Goal: Answer question/provide support

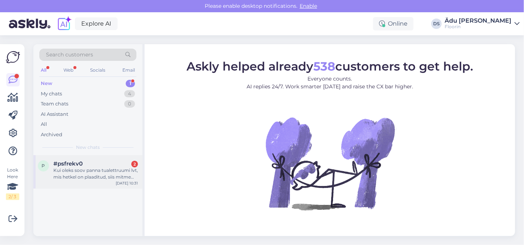
click at [105, 170] on div "Kui oleks soov panna tualettruumi lvt, mis hetkel on plaaditud, siis mitme mm p…" at bounding box center [95, 173] width 85 height 13
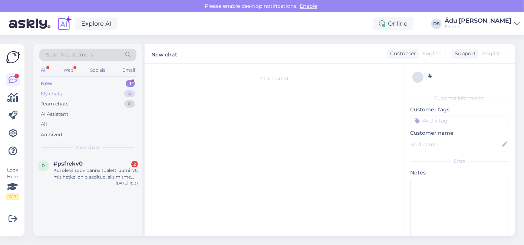
click at [97, 94] on div "My chats 4" at bounding box center [87, 94] width 97 height 10
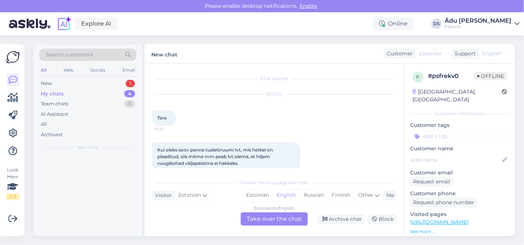
scroll to position [11, 0]
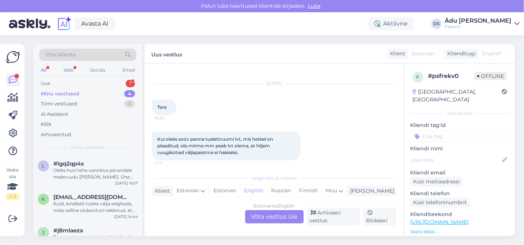
click at [273, 217] on div "Estonian to English Võta vestlus üle" at bounding box center [274, 216] width 59 height 13
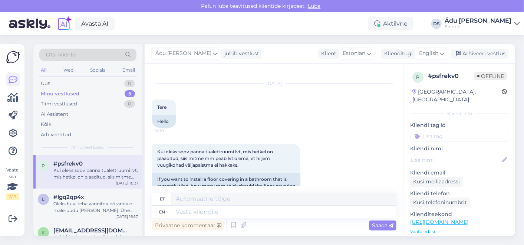
scroll to position [32, 0]
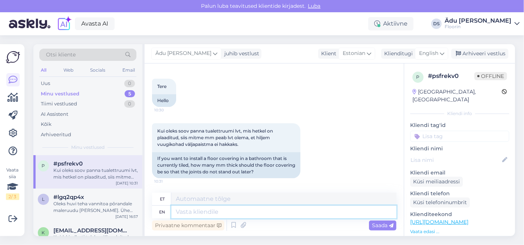
click at [251, 215] on textarea at bounding box center [283, 211] width 225 height 13
type textarea "Tere,"
type textarea "Tere, edastan pa"
type textarea "Tere, edasi-tagasi"
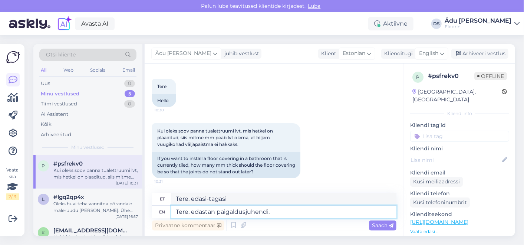
type textarea "Tere, edastan paigaldusjuhendi."
type textarea "Tere, edas"
type textarea "Tere, edasi-tagasi"
type textarea "Tere,"
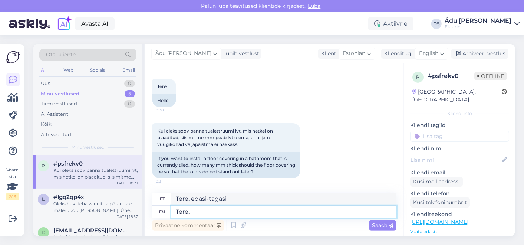
type textarea "Tere,"
type textarea "Tere, oleneb, kas"
type textarea "Tere, oleneb,"
type textarea "Tere, oleneb, kas"
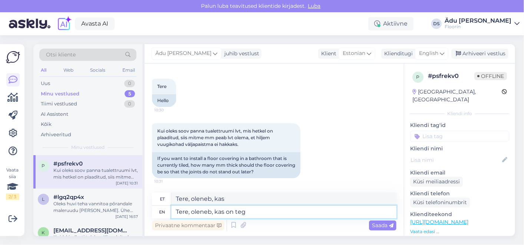
type textarea "Tere, oleneb, kas on tegu"
type textarea "Tere, oleneb, kas on"
type textarea "Tere, oleneb, kas on tegu"
type textarea "Tere, oleneb, kas on tegu klikitava v"
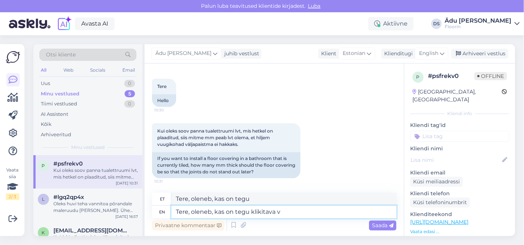
type textarea "Tere, oleneb, kas on tegu klikitava"
type textarea "Tere, oleneb, kas on tegu klikitava või li"
type textarea "Tere, oleneb, kas on tegu klikitava või"
type textarea "Tere, oleneb, kas on tegu klikitava või liimitava"
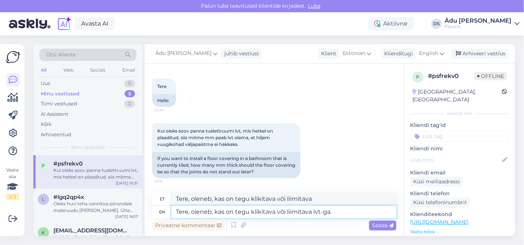
type textarea "Tere, oleneb, kas on tegu klikitava või liimitava lvt-ga."
type textarea "Tere, oleneb, kas on tegu klikitava või liimitava lvt-ga. [GEOGRAPHIC_DATA]"
type textarea "Tere, oleneb, kas on tegu klikitava või liimitava lvt-ga. Edast"
type textarea "Tere, oleneb, kas on tegu klikitava või liimitava lvt-ga. Edastan pa"
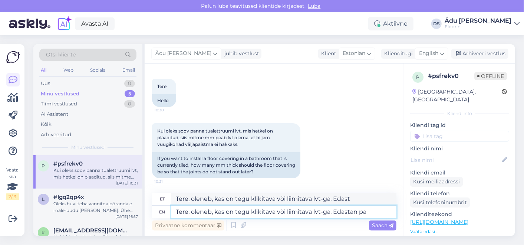
type textarea "Tere, oleneb, kas on tegu klikitava või liimitava lvt-ga. [GEOGRAPHIC_DATA]"
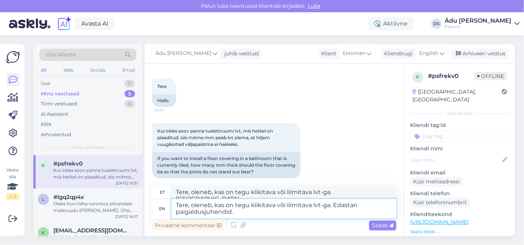
type textarea "Tere, oleneb, kas on tegu klikitava või liimitava lvt-ga. Edastan paigaldusjuhe…"
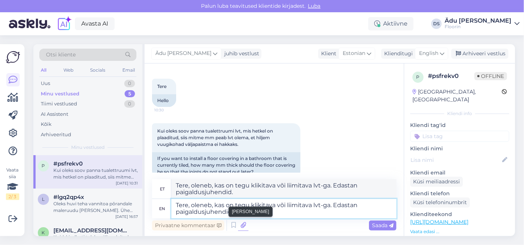
type textarea "Tere, oleneb, kas on tegu klikitava või liimitava lvt-ga. Edastan paigaldusjuhe…"
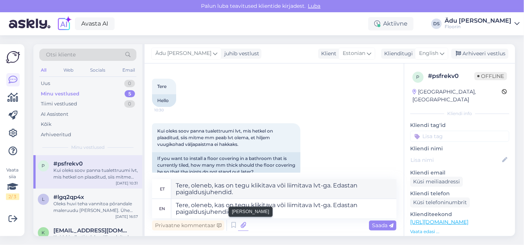
click at [241, 226] on icon at bounding box center [243, 225] width 10 height 11
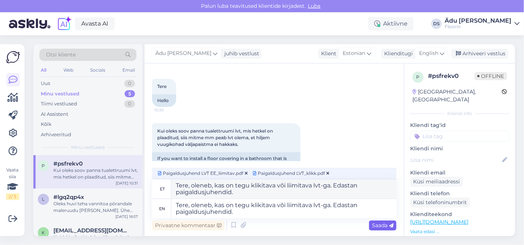
click at [380, 227] on span "Saada" at bounding box center [383, 225] width 22 height 7
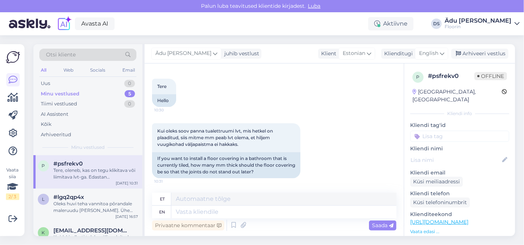
scroll to position [154, 0]
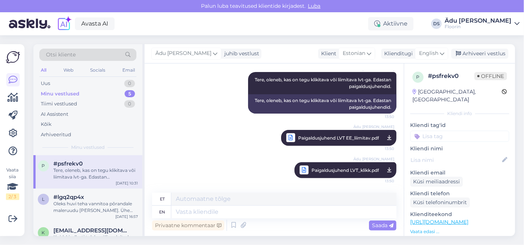
click at [337, 168] on span "Paigaldusjuhend LVT_klikk.pdf" at bounding box center [346, 169] width 68 height 9
click at [333, 135] on span "Paigaldusjuhend LVT EE_liimitav.pdf" at bounding box center [338, 137] width 81 height 9
